Goal: Task Accomplishment & Management: Manage account settings

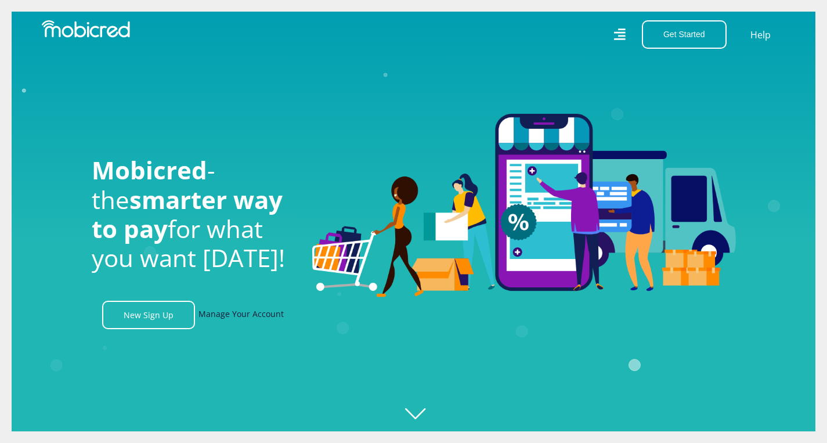
click at [235, 312] on link "Manage Your Account" at bounding box center [240, 315] width 85 height 28
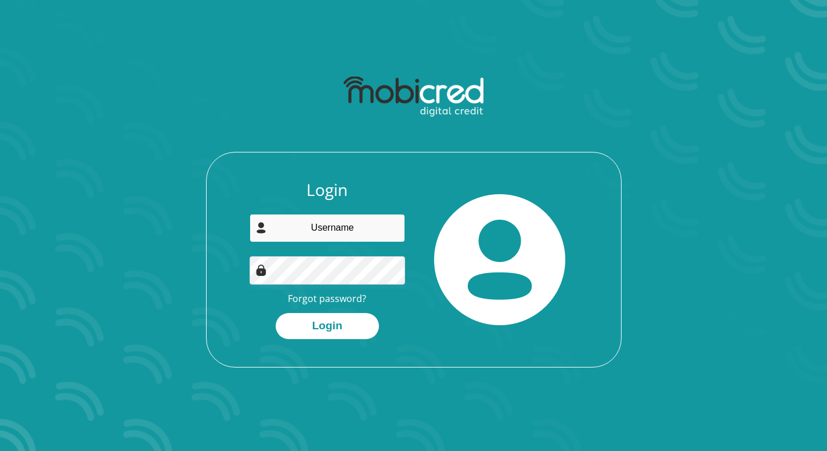
click at [314, 224] on input "email" at bounding box center [326, 228] width 155 height 28
type input "beets.lohann@gmail.com"
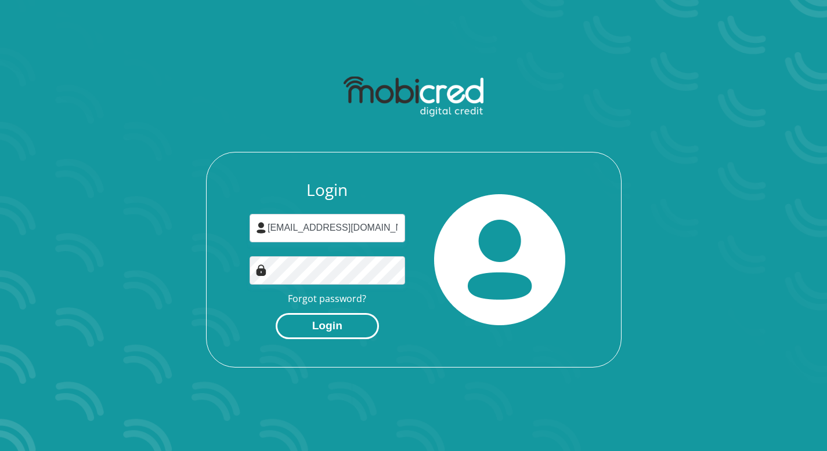
click at [338, 320] on button "Login" at bounding box center [327, 326] width 103 height 26
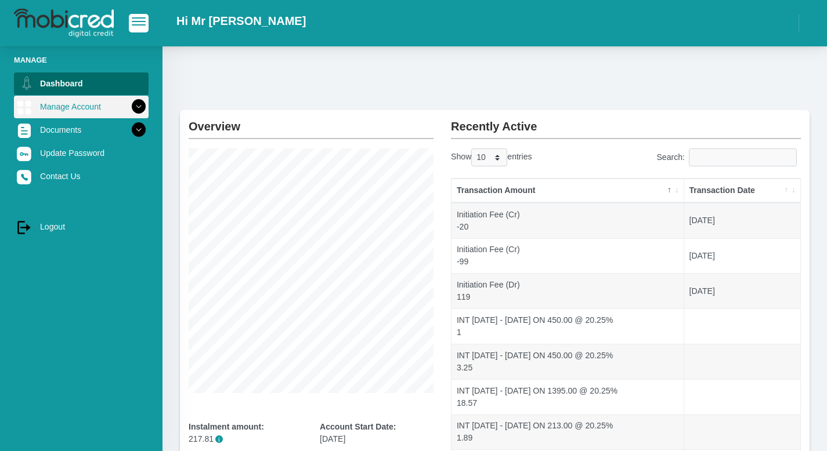
click at [98, 109] on link "Manage Account" at bounding box center [81, 107] width 135 height 22
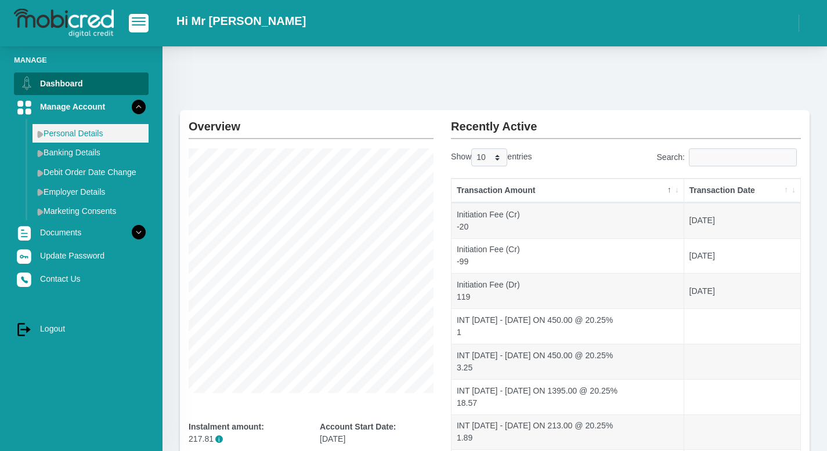
click at [85, 135] on link "Personal Details" at bounding box center [90, 133] width 116 height 19
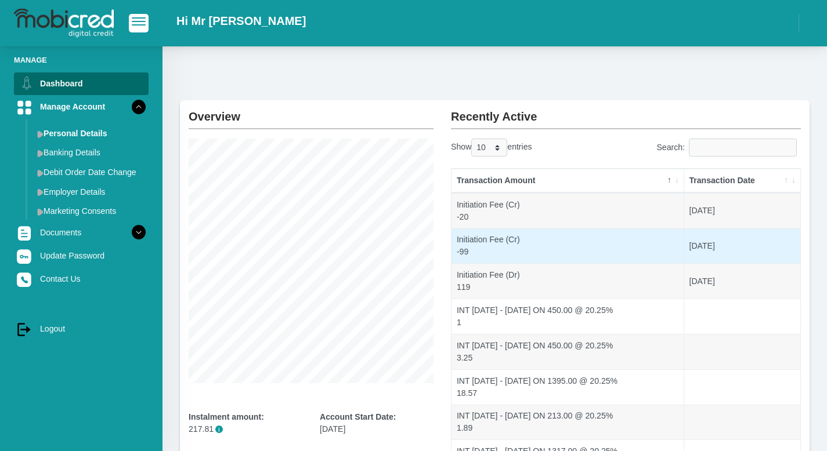
scroll to position [10, 0]
